Goal: Task Accomplishment & Management: Manage account settings

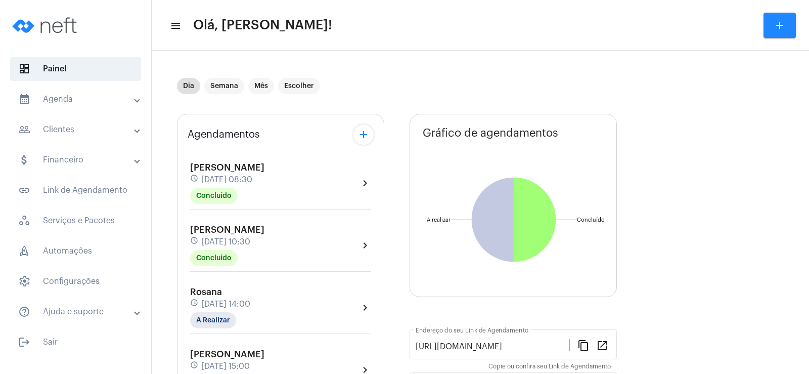
scroll to position [51, 0]
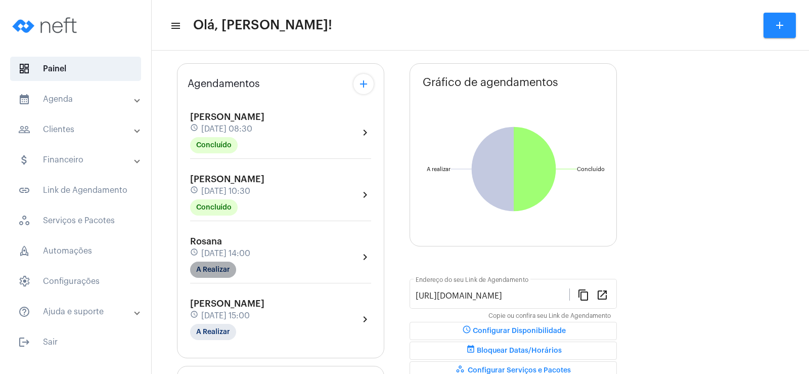
click at [215, 266] on mat-chip "A Realizar" at bounding box center [213, 269] width 46 height 16
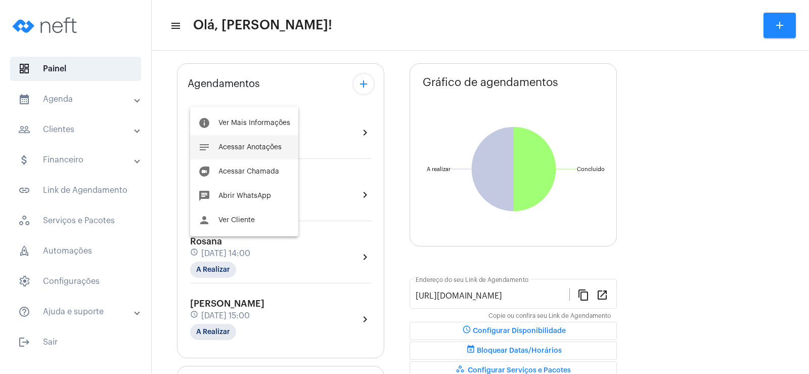
click at [259, 147] on span "Acessar Anotações" at bounding box center [249, 147] width 63 height 7
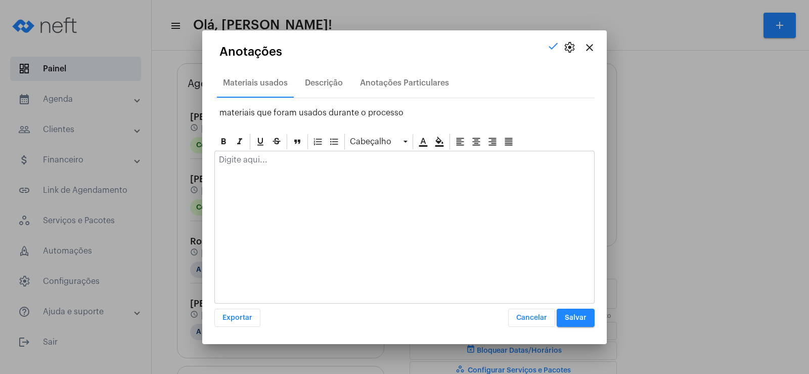
click at [242, 161] on p at bounding box center [404, 159] width 371 height 9
click at [406, 80] on div "Anotações Particulares" at bounding box center [404, 82] width 89 height 9
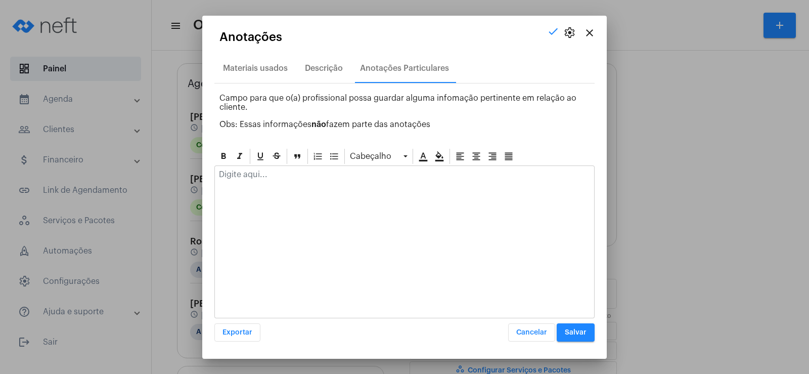
click at [301, 212] on div at bounding box center [404, 241] width 380 height 153
click at [293, 191] on div at bounding box center [404, 241] width 380 height 153
click at [273, 176] on p at bounding box center [404, 174] width 371 height 9
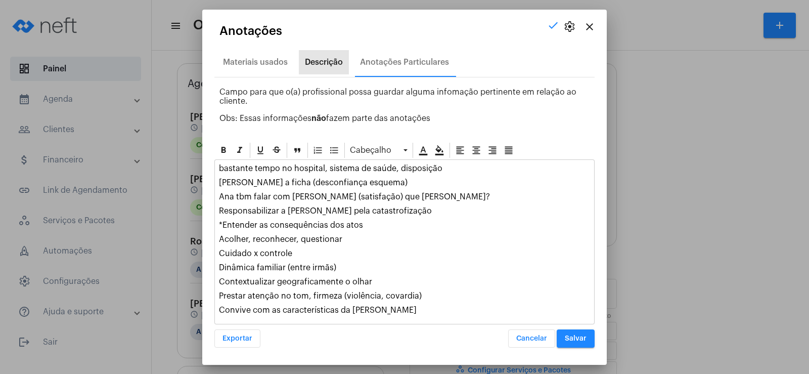
click at [333, 61] on div "Descrição" at bounding box center [324, 62] width 38 height 9
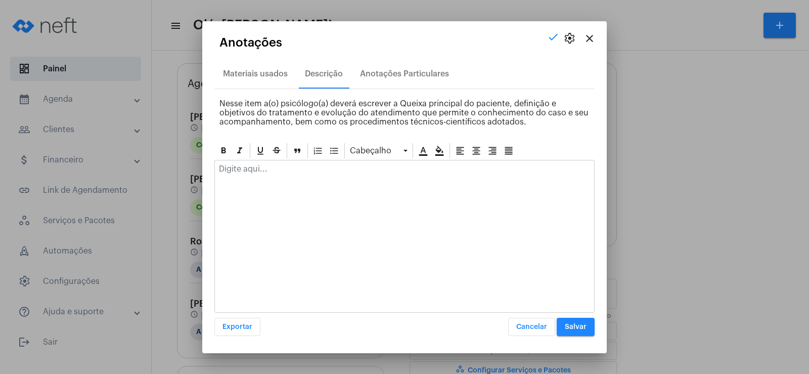
drag, startPoint x: 287, startPoint y: 197, endPoint x: 249, endPoint y: 164, distance: 50.2
click at [286, 192] on div at bounding box center [404, 236] width 380 height 153
click at [249, 164] on p at bounding box center [404, 168] width 371 height 9
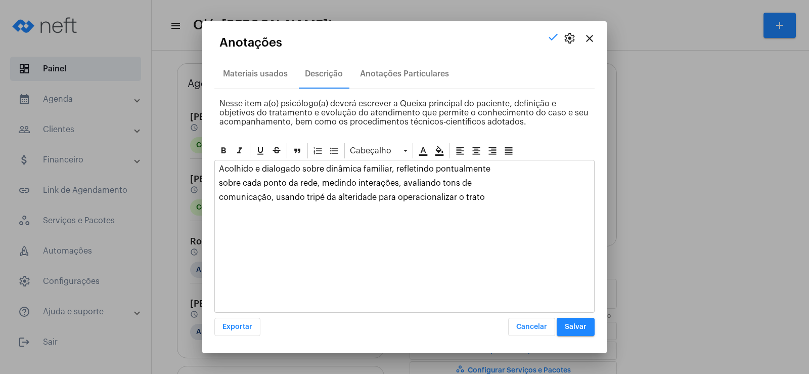
click at [215, 182] on div "Acolhido e dialogado sobre dinâmica familiar, refletindo pontualmente sobre cad…" at bounding box center [404, 192] width 379 height 65
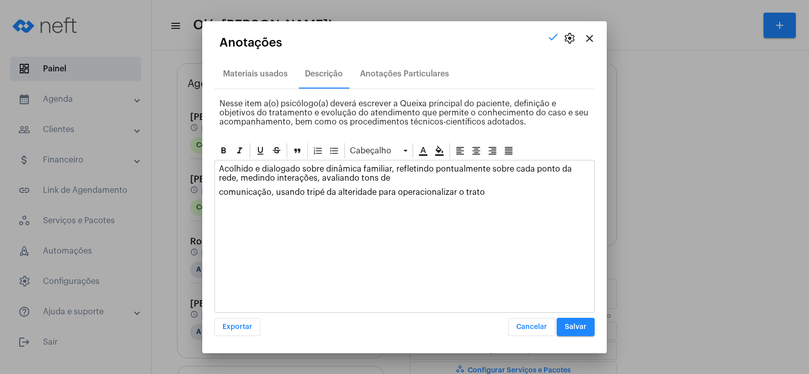
click at [214, 193] on div "Acolhido e dialogado sobre dinâmica familiar, refletindo pontualmente sobre cad…" at bounding box center [404, 236] width 380 height 153
click at [220, 194] on p "comunicação, usando tripé da alteridade para operacionalizar o trato" at bounding box center [404, 192] width 371 height 9
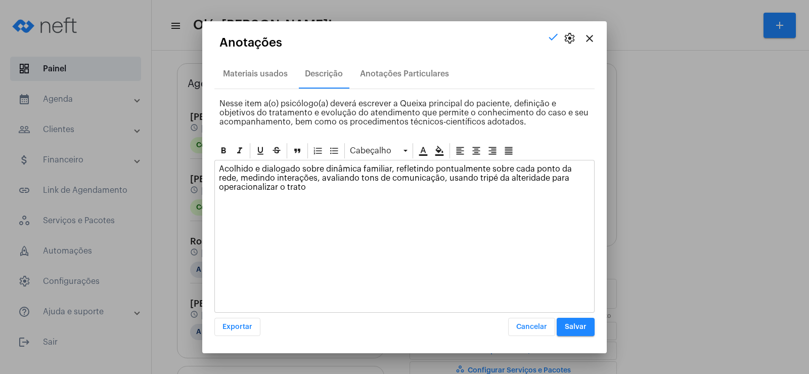
click at [220, 189] on p "Acolhido e dialogado sobre dinâmica familiar, refletindo pontualmente sobre cad…" at bounding box center [404, 177] width 371 height 27
click at [567, 324] on span "Salvar" at bounding box center [576, 326] width 22 height 7
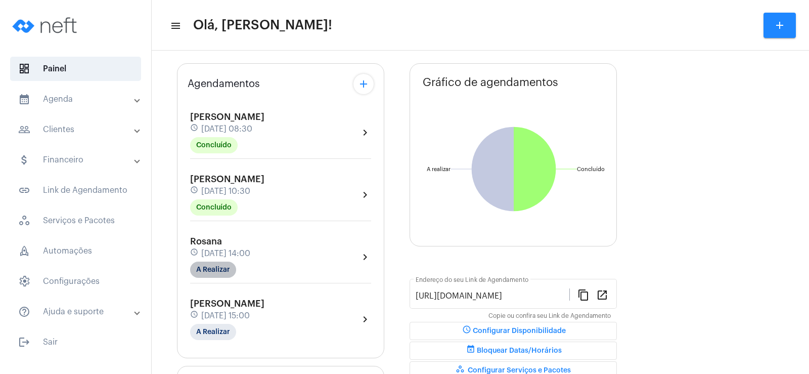
click at [219, 268] on mat-chip "A Realizar" at bounding box center [213, 269] width 46 height 16
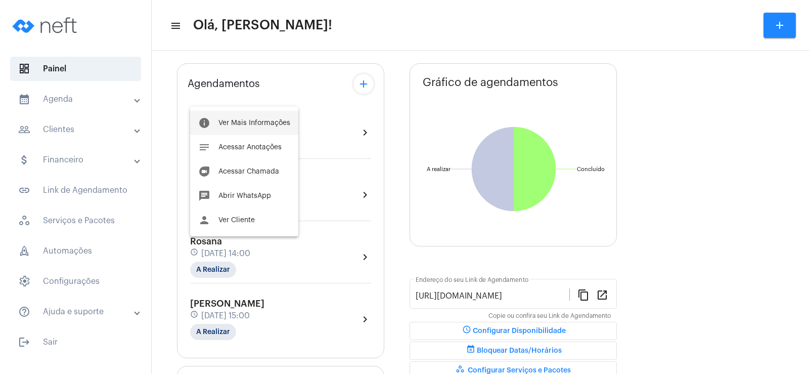
click at [250, 112] on button "info Ver Mais Informações" at bounding box center [244, 123] width 108 height 24
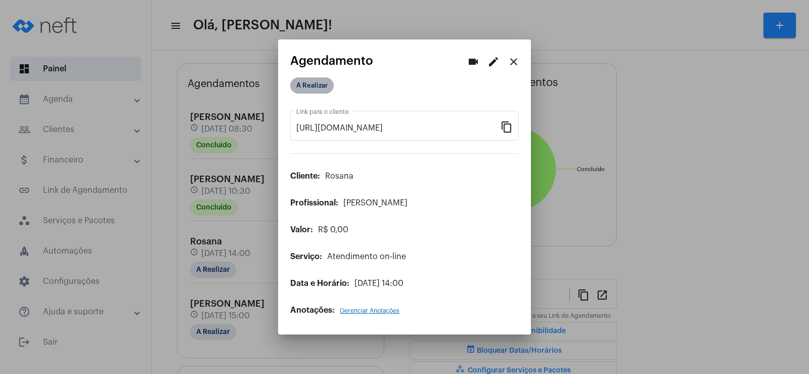
click at [321, 89] on mat-chip "A Realizar" at bounding box center [311, 85] width 43 height 16
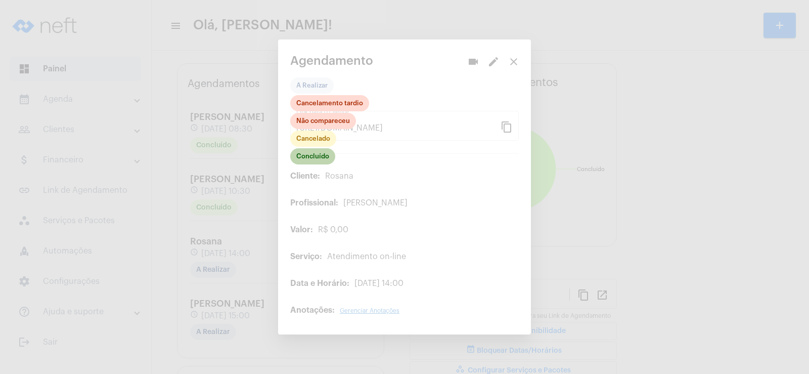
click at [319, 159] on mat-chip "Concluído" at bounding box center [312, 156] width 45 height 16
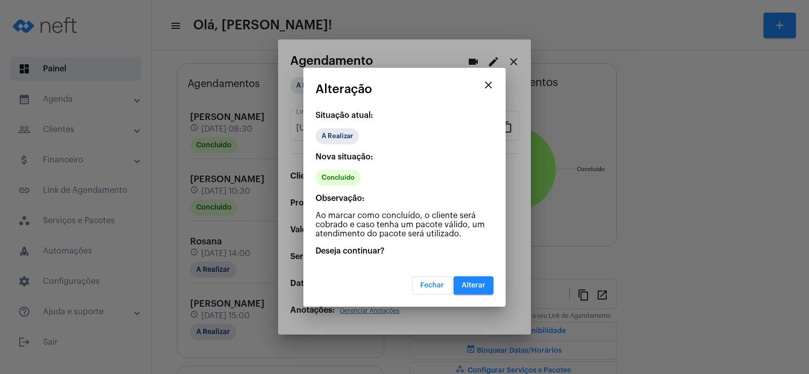
click at [469, 286] on span "Alterar" at bounding box center [473, 285] width 24 height 7
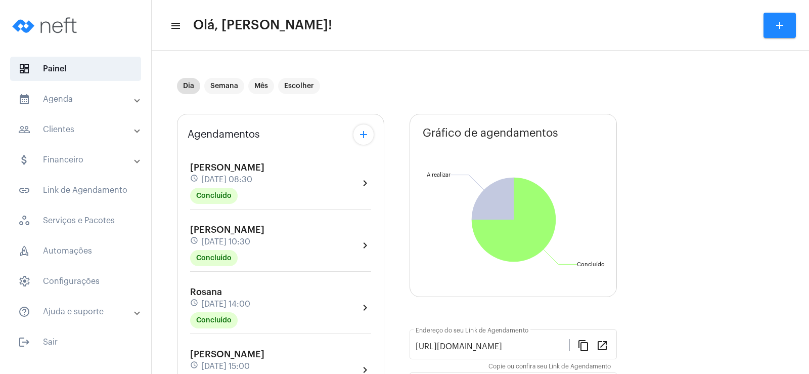
scroll to position [152, 0]
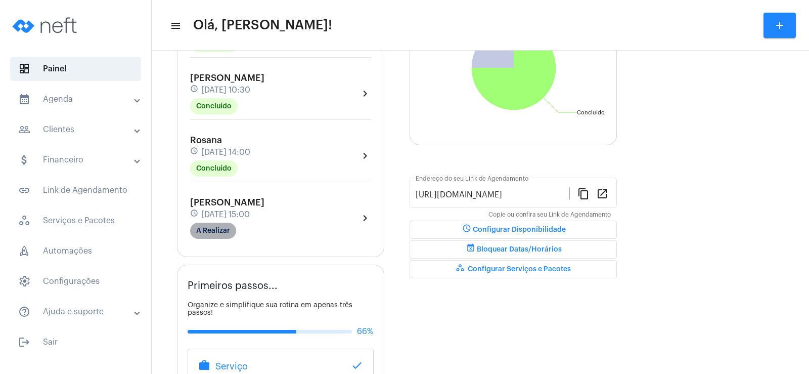
click at [219, 225] on mat-chip "A Realizar" at bounding box center [213, 230] width 46 height 16
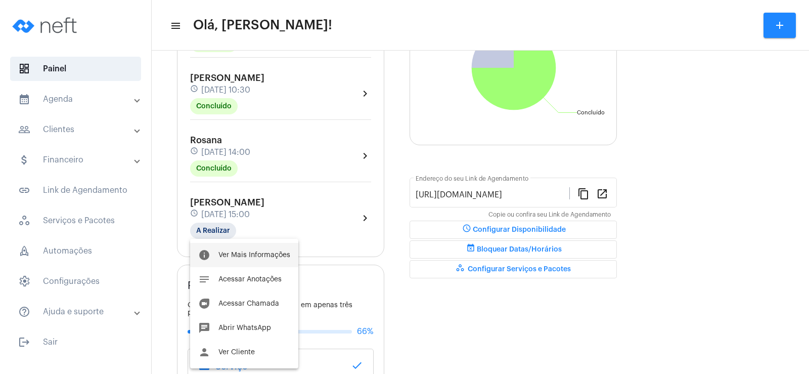
click at [260, 256] on span "Ver Mais Informações" at bounding box center [254, 254] width 72 height 7
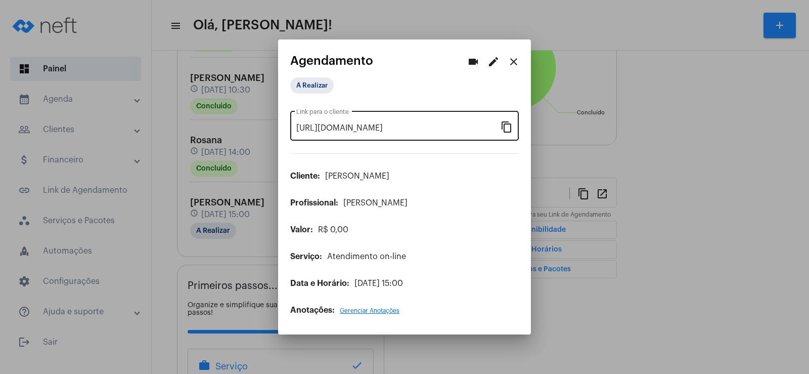
click at [505, 124] on mat-icon "content_copy" at bounding box center [506, 126] width 12 height 12
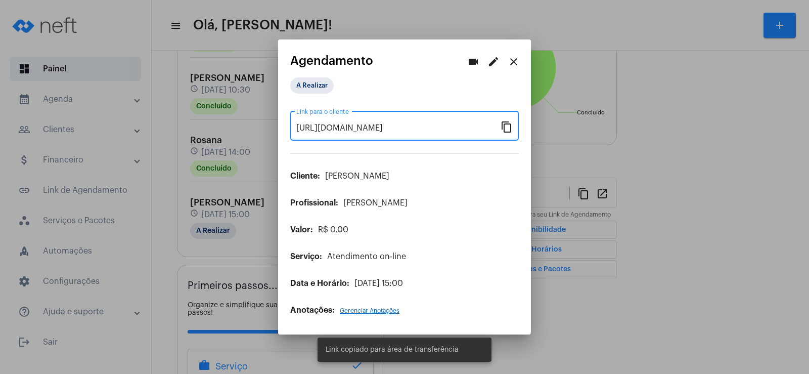
click at [473, 59] on mat-icon "videocam" at bounding box center [473, 62] width 12 height 12
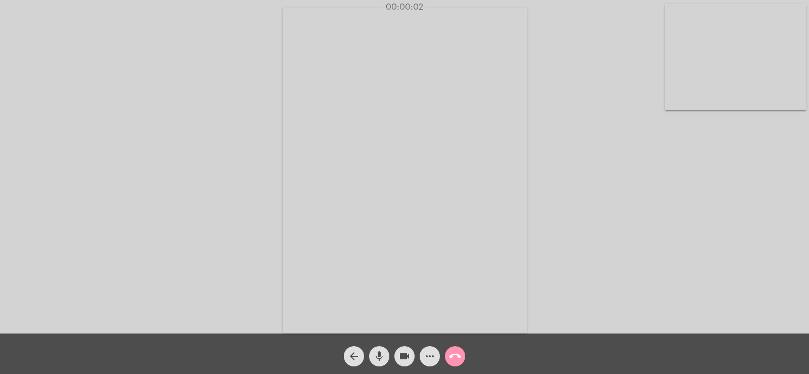
click at [430, 349] on span "more_horiz" at bounding box center [430, 356] width 12 height 20
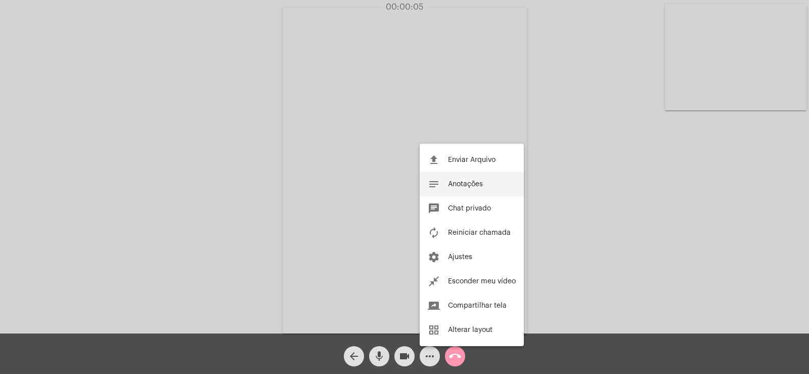
click at [474, 182] on span "Anotações" at bounding box center [465, 183] width 35 height 7
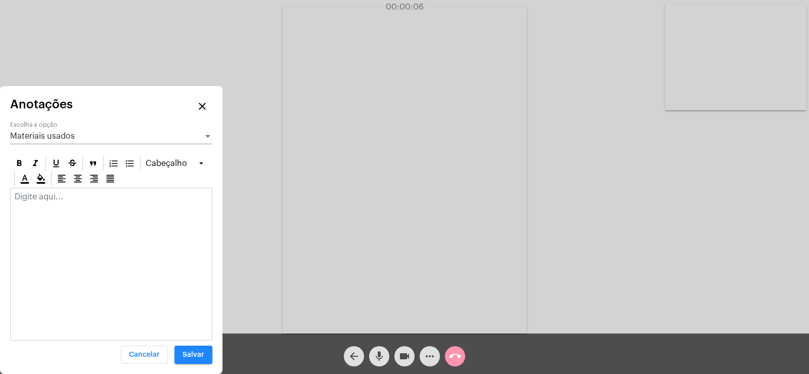
click at [43, 134] on span "Materiais usados" at bounding box center [42, 136] width 65 height 8
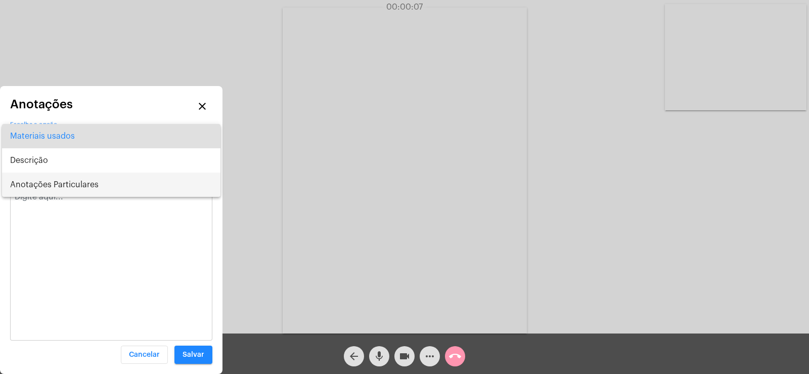
click at [53, 185] on span "Anotações Particulares" at bounding box center [111, 184] width 202 height 24
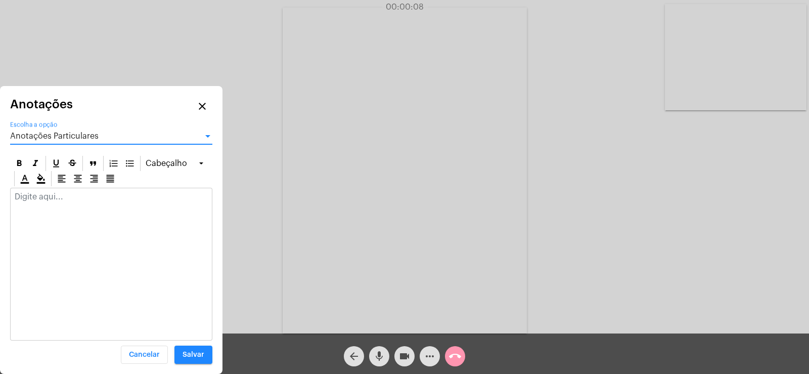
click at [39, 195] on p at bounding box center [111, 196] width 193 height 9
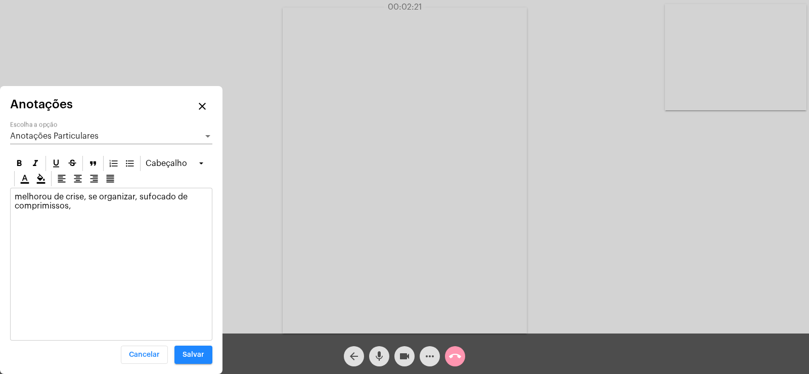
drag, startPoint x: 87, startPoint y: 198, endPoint x: 133, endPoint y: 197, distance: 45.5
click at [133, 197] on p "melhorou de crise, se organizar, sufocado de comprimissos," at bounding box center [111, 201] width 193 height 18
click at [89, 212] on div "melhorou de crise, se organizar, sufocado de comprimissos," at bounding box center [111, 203] width 201 height 31
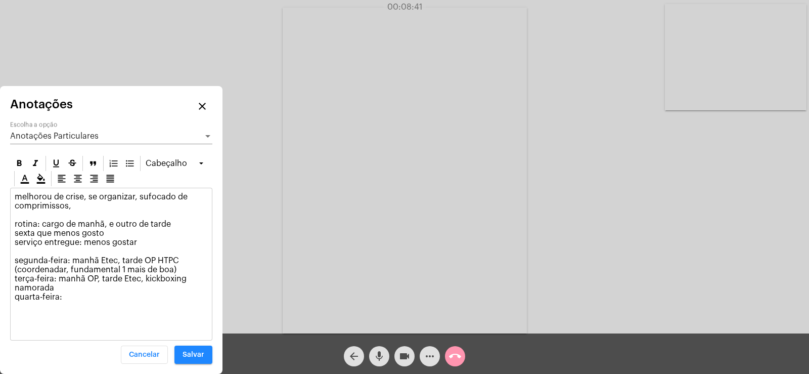
click at [179, 269] on p "melhorou de crise, se organizar, sufocado de comprimissos, rotina: cargo de man…" at bounding box center [111, 246] width 193 height 109
drag, startPoint x: 61, startPoint y: 290, endPoint x: 0, endPoint y: 284, distance: 61.0
click at [0, 284] on div "Anotações close Anotações Particulares Escolha a opção [GEOGRAPHIC_DATA] melhor…" at bounding box center [111, 230] width 222 height 288
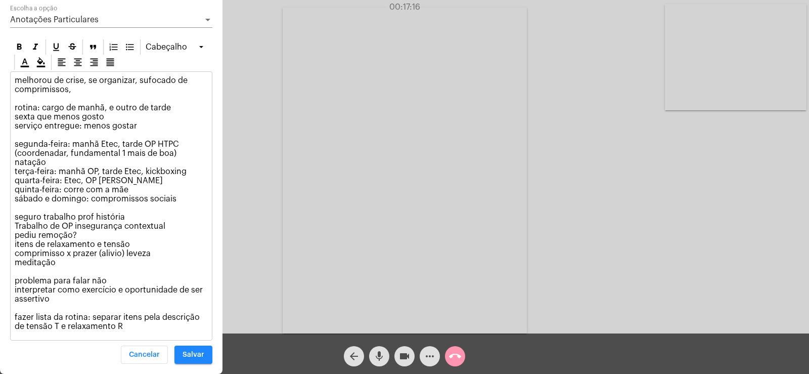
drag, startPoint x: 87, startPoint y: 89, endPoint x: 133, endPoint y: 91, distance: 46.0
click at [133, 91] on p "melhorou de crise, se organizar, sufocado de comprimissos, rotina: cargo de man…" at bounding box center [111, 203] width 193 height 255
click at [18, 50] on icon at bounding box center [19, 46] width 5 height 6
click at [123, 119] on p "melhorou de crise, se organizar , sufocado de comprimissos, rotina: cargo de ma…" at bounding box center [111, 203] width 193 height 255
drag, startPoint x: 87, startPoint y: 88, endPoint x: 135, endPoint y: 88, distance: 48.0
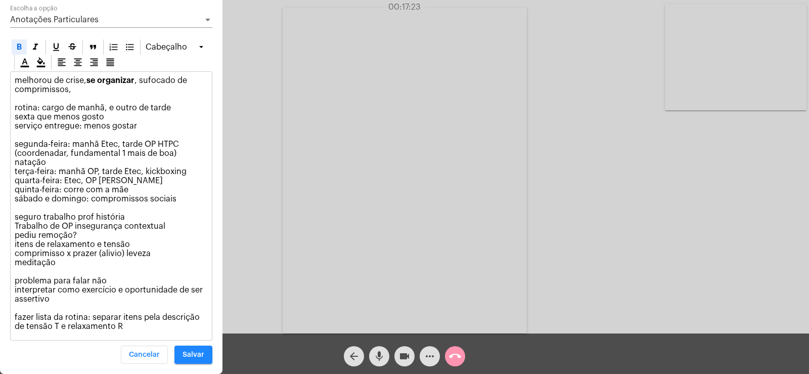
click at [135, 88] on p "melhorou de crise, se organizar , sufocado de comprimissos, rotina: cargo de ma…" at bounding box center [111, 203] width 193 height 255
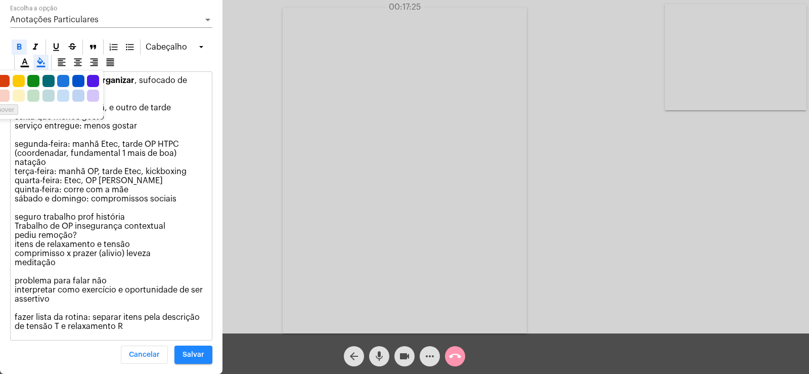
click at [37, 67] on icon at bounding box center [41, 62] width 9 height 10
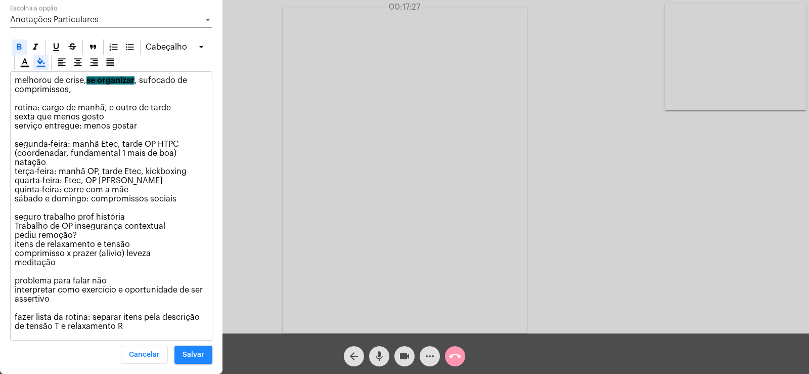
click at [196, 120] on p "melhorou de crise, se organizar , sufocado de comprimissos, rotina: cargo de ma…" at bounding box center [111, 203] width 193 height 255
click at [128, 323] on p "melhorou de crise, se organizar , sufocado de comprimissos, rotina: cargo de ma…" at bounding box center [111, 203] width 193 height 255
click at [126, 277] on p "melhorou de crise, se organizar , sufocado de comprimissos, rotina: cargo de ma…" at bounding box center [111, 203] width 193 height 255
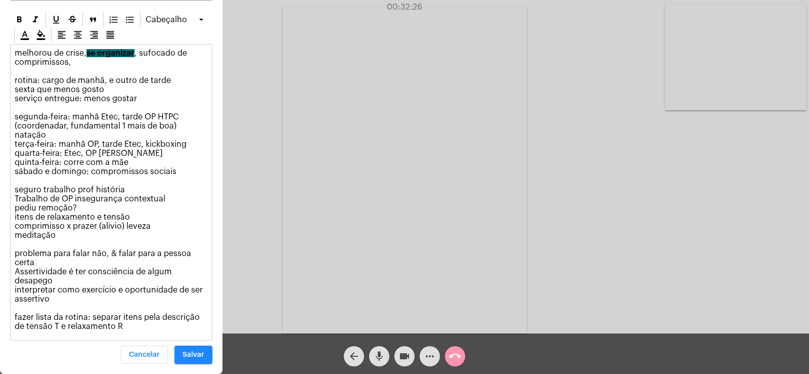
click at [132, 271] on p "melhorou de crise, se organizar , sufocado de comprimissos, rotina: cargo de ma…" at bounding box center [111, 190] width 193 height 282
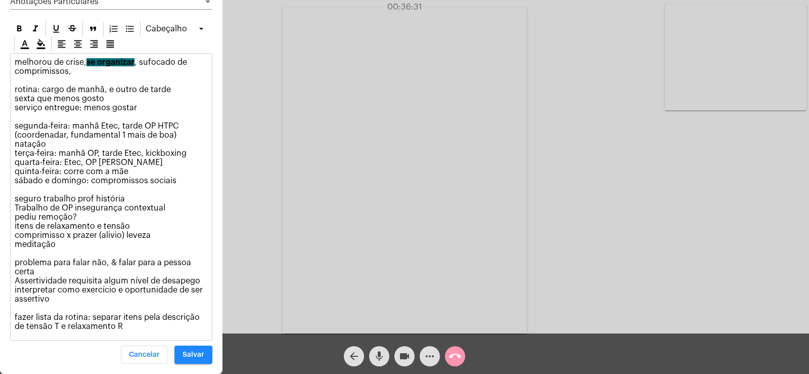
click at [54, 303] on p "melhorou de crise, se organizar , sufocado de comprimissos, rotina: cargo de ma…" at bounding box center [111, 194] width 193 height 273
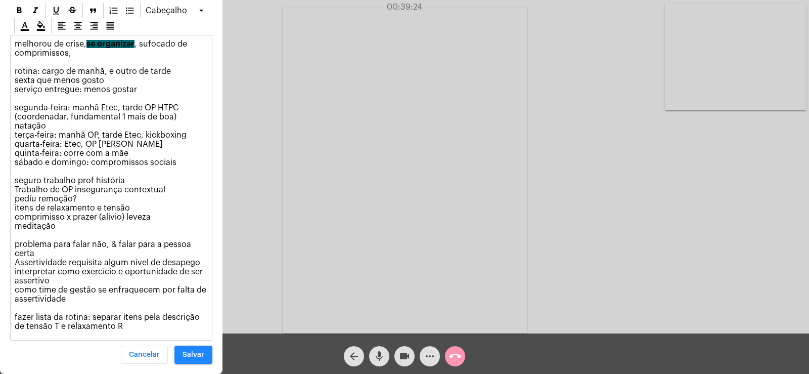
drag, startPoint x: 16, startPoint y: 290, endPoint x: 78, endPoint y: 301, distance: 63.2
click at [78, 301] on p "melhorou de crise, se organizar , sufocado de comprimissos, rotina: cargo de ma…" at bounding box center [111, 184] width 193 height 291
drag, startPoint x: 13, startPoint y: 318, endPoint x: 129, endPoint y: 332, distance: 117.0
click at [129, 332] on div "melhorou de crise, se organizar , sufocado de comprimissos, rotina: cargo de ma…" at bounding box center [111, 187] width 201 height 304
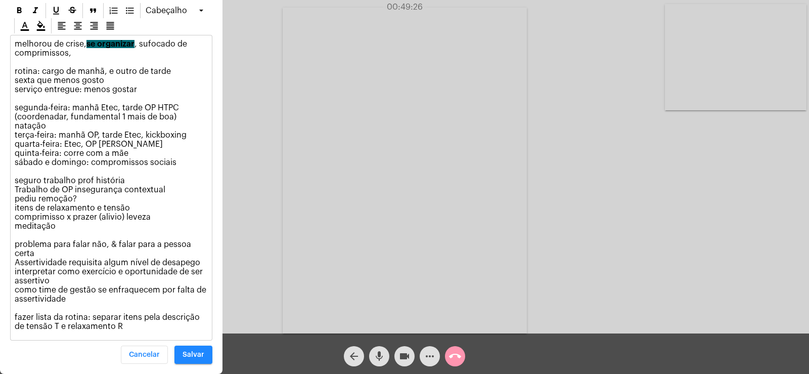
click at [34, 307] on p "melhorou de crise, se organizar , sufocado de comprimissos, rotina: cargo de ma…" at bounding box center [111, 184] width 193 height 291
click at [433, 361] on mat-icon "more_horiz" at bounding box center [430, 356] width 12 height 12
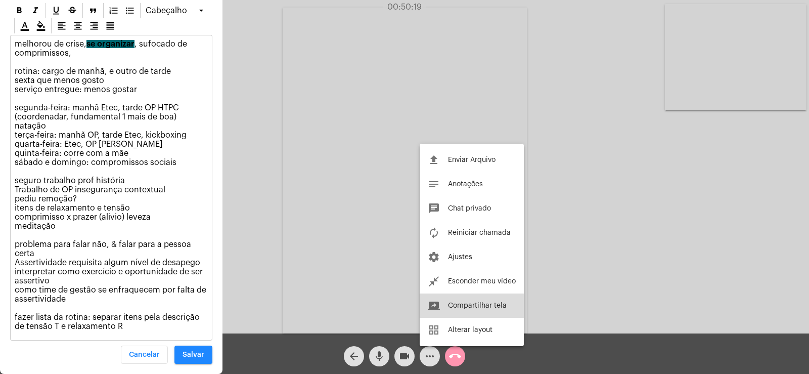
click at [461, 299] on button "screen_share Compartilhar tela" at bounding box center [472, 305] width 104 height 24
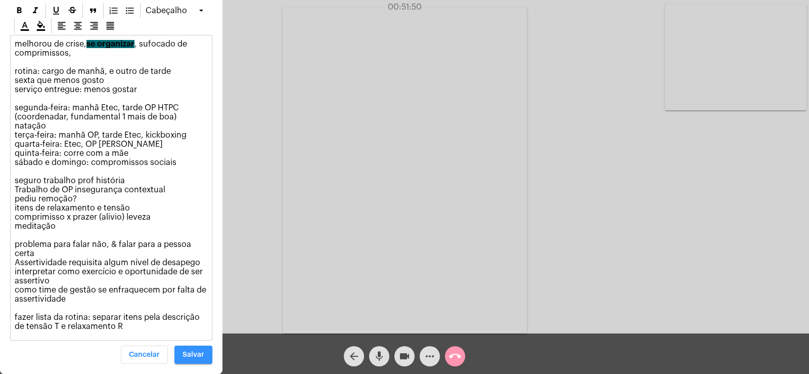
click at [192, 354] on span "Salvar" at bounding box center [193, 354] width 22 height 7
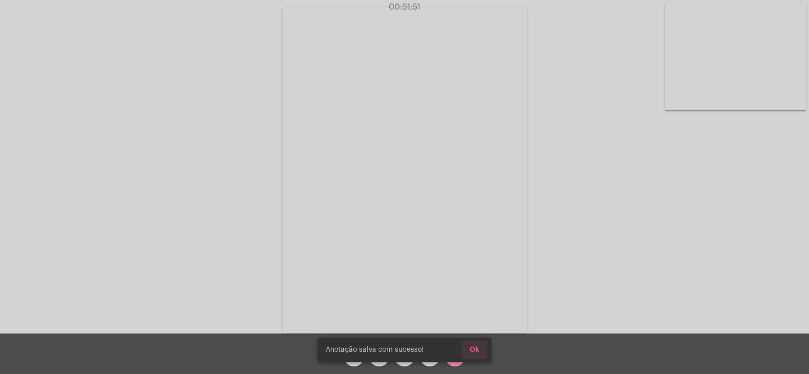
click at [479, 346] on span "Ok" at bounding box center [475, 349] width 10 height 7
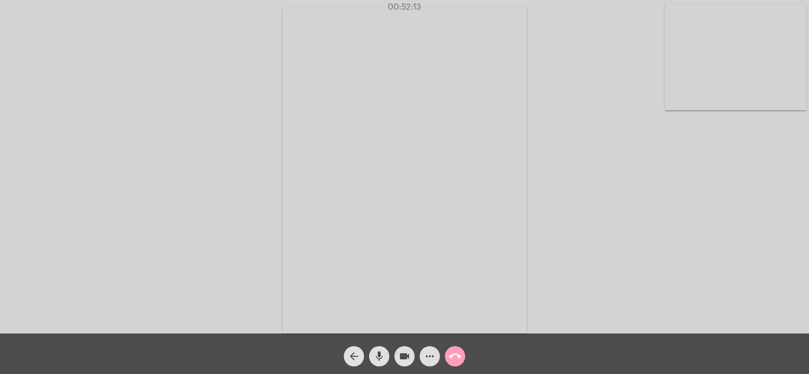
click at [450, 355] on mat-icon "call_end" at bounding box center [455, 356] width 12 height 12
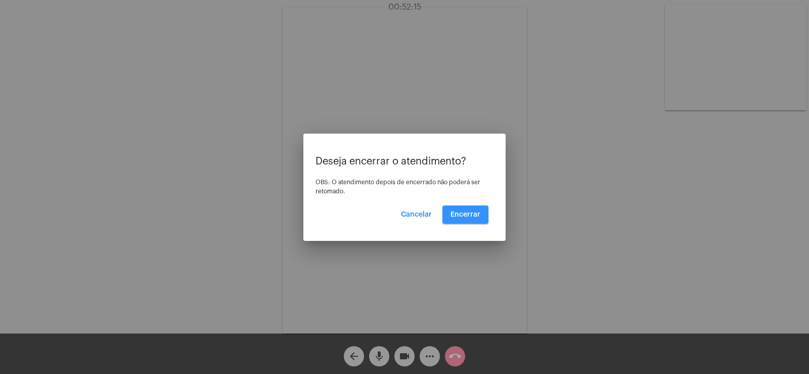
click at [473, 219] on button "Encerrar" at bounding box center [465, 214] width 46 height 18
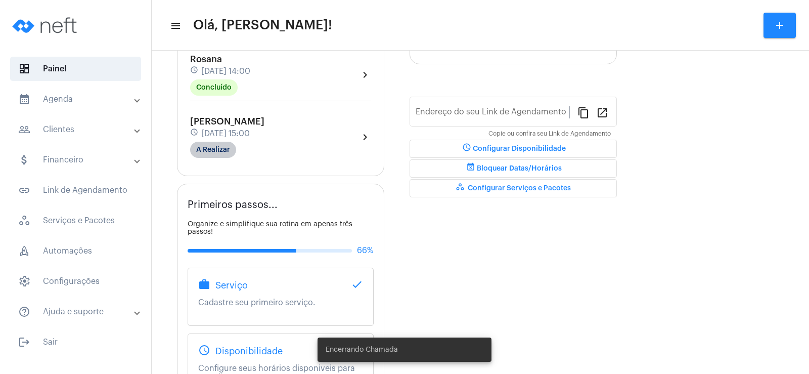
type input "[URL][DOMAIN_NAME]"
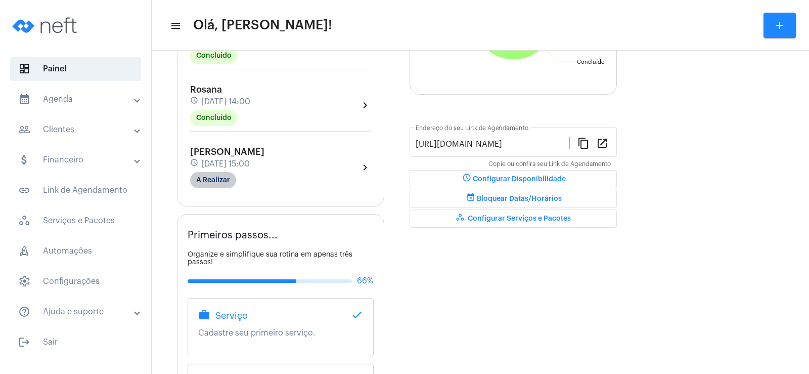
scroll to position [232, 0]
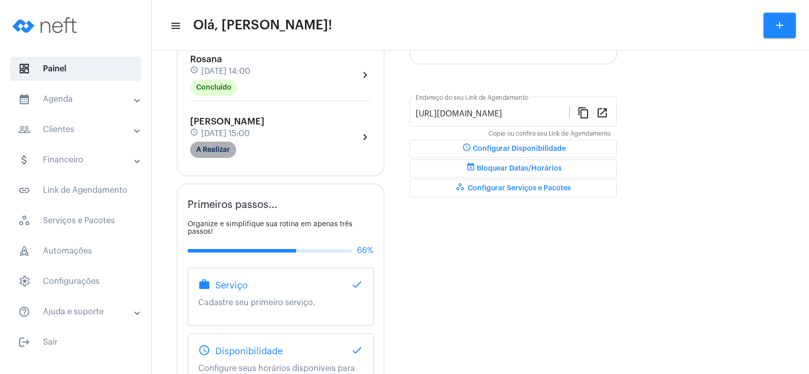
click at [234, 149] on mat-chip "A Realizar" at bounding box center [213, 150] width 46 height 16
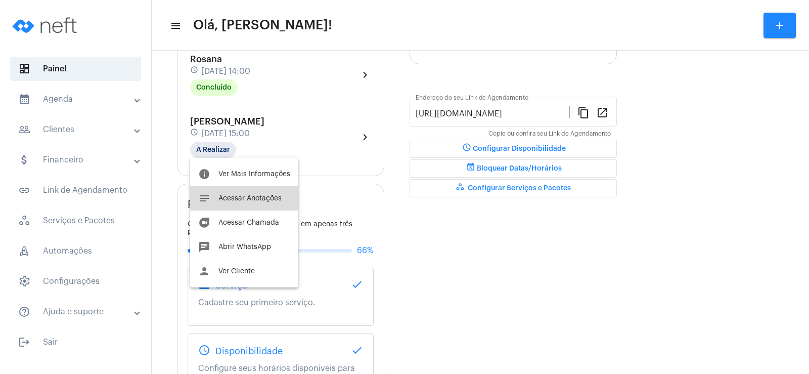
click at [254, 194] on button "notes Acessar Anotações" at bounding box center [244, 198] width 108 height 24
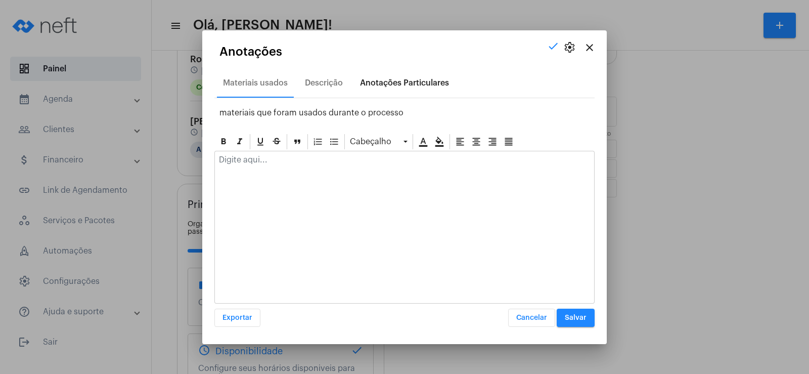
click at [411, 85] on div "Anotações Particulares" at bounding box center [404, 82] width 89 height 9
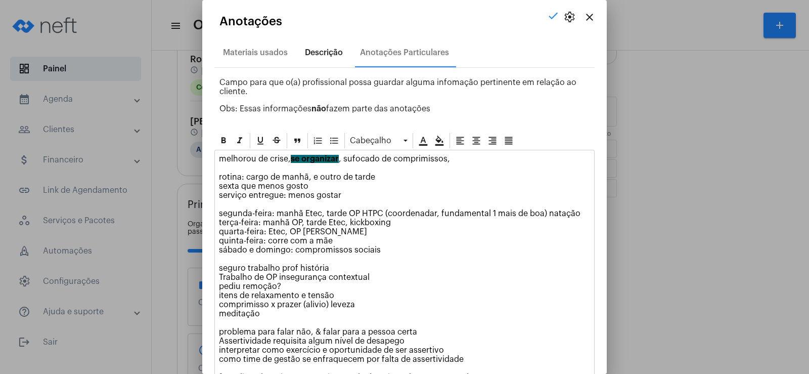
click at [327, 50] on div "Descrição" at bounding box center [324, 52] width 38 height 9
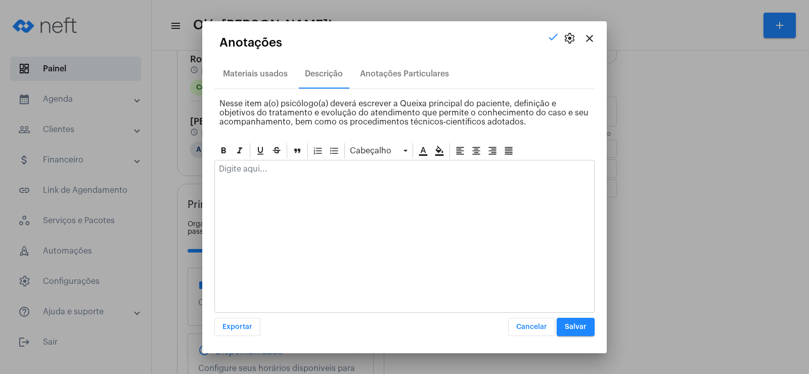
click at [242, 182] on div at bounding box center [404, 171] width 379 height 22
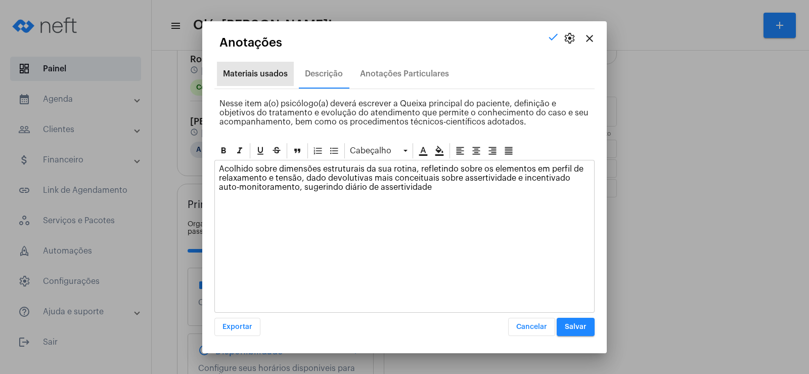
click at [250, 72] on div "Materiais usados" at bounding box center [255, 73] width 65 height 9
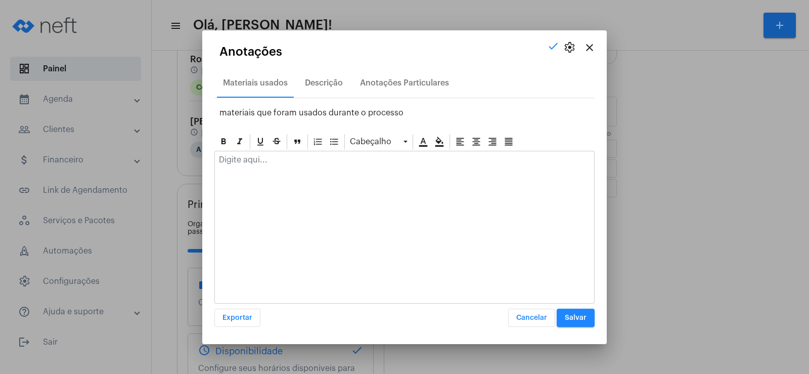
click at [252, 157] on p at bounding box center [404, 159] width 371 height 9
click at [579, 318] on span "Salvar" at bounding box center [576, 317] width 22 height 7
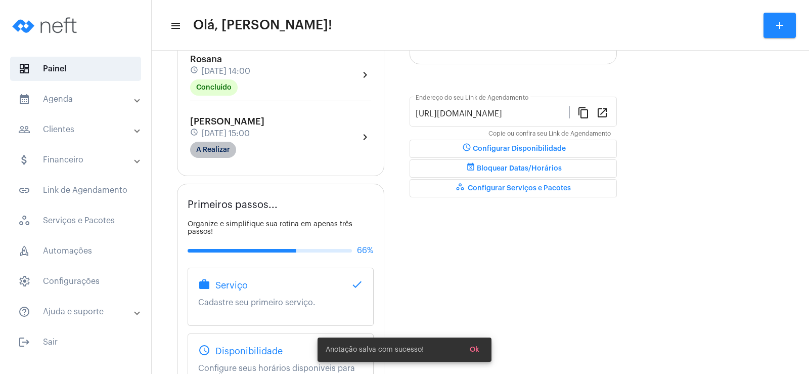
click at [210, 150] on mat-chip "A Realizar" at bounding box center [213, 150] width 46 height 16
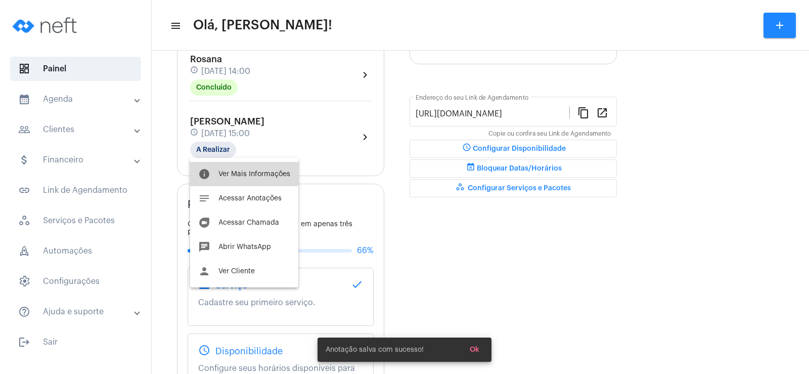
click at [219, 168] on button "info Ver Mais Informações" at bounding box center [244, 174] width 108 height 24
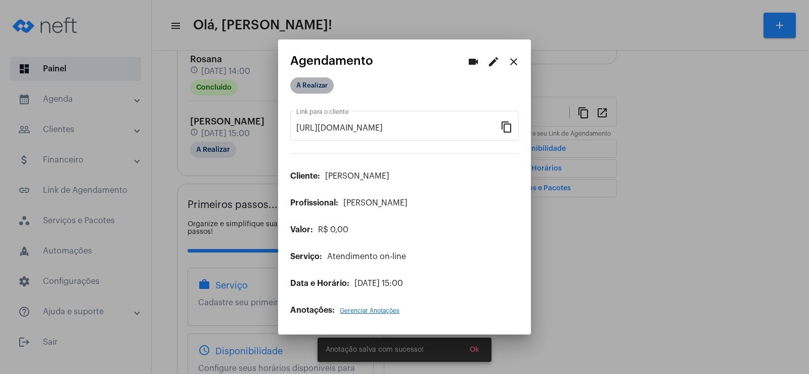
click at [312, 84] on mat-chip "A Realizar" at bounding box center [311, 85] width 43 height 16
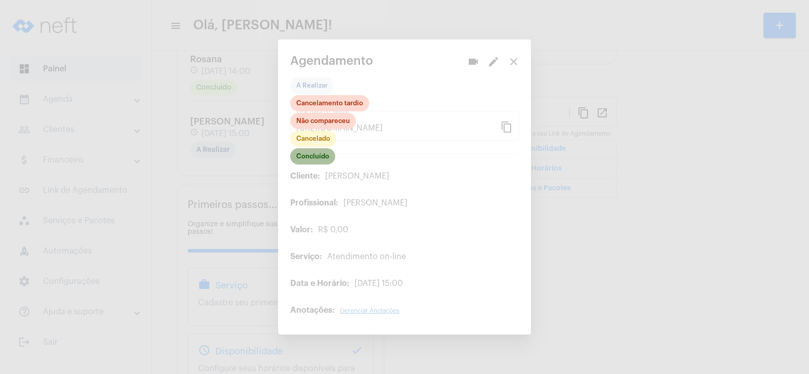
click at [309, 158] on mat-chip "Concluído" at bounding box center [312, 156] width 45 height 16
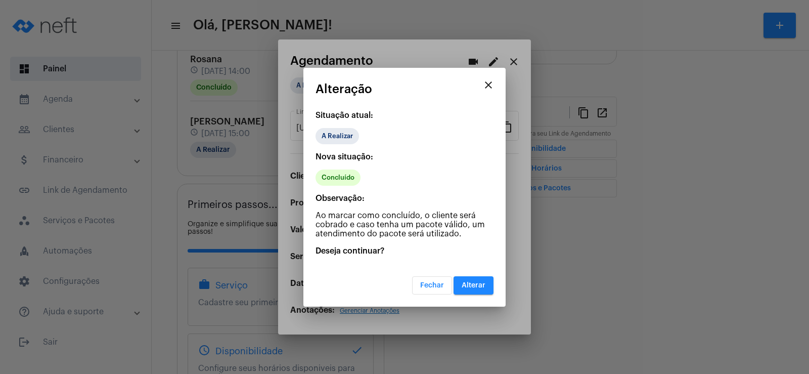
click at [472, 284] on span "Alterar" at bounding box center [473, 285] width 24 height 7
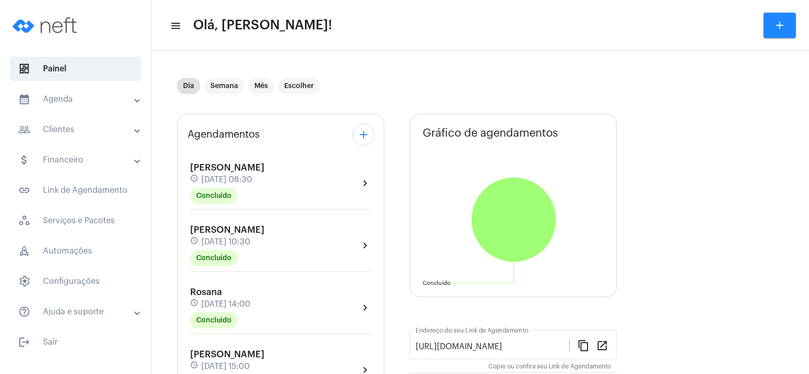
scroll to position [101, 0]
